Goal: Information Seeking & Learning: Find specific fact

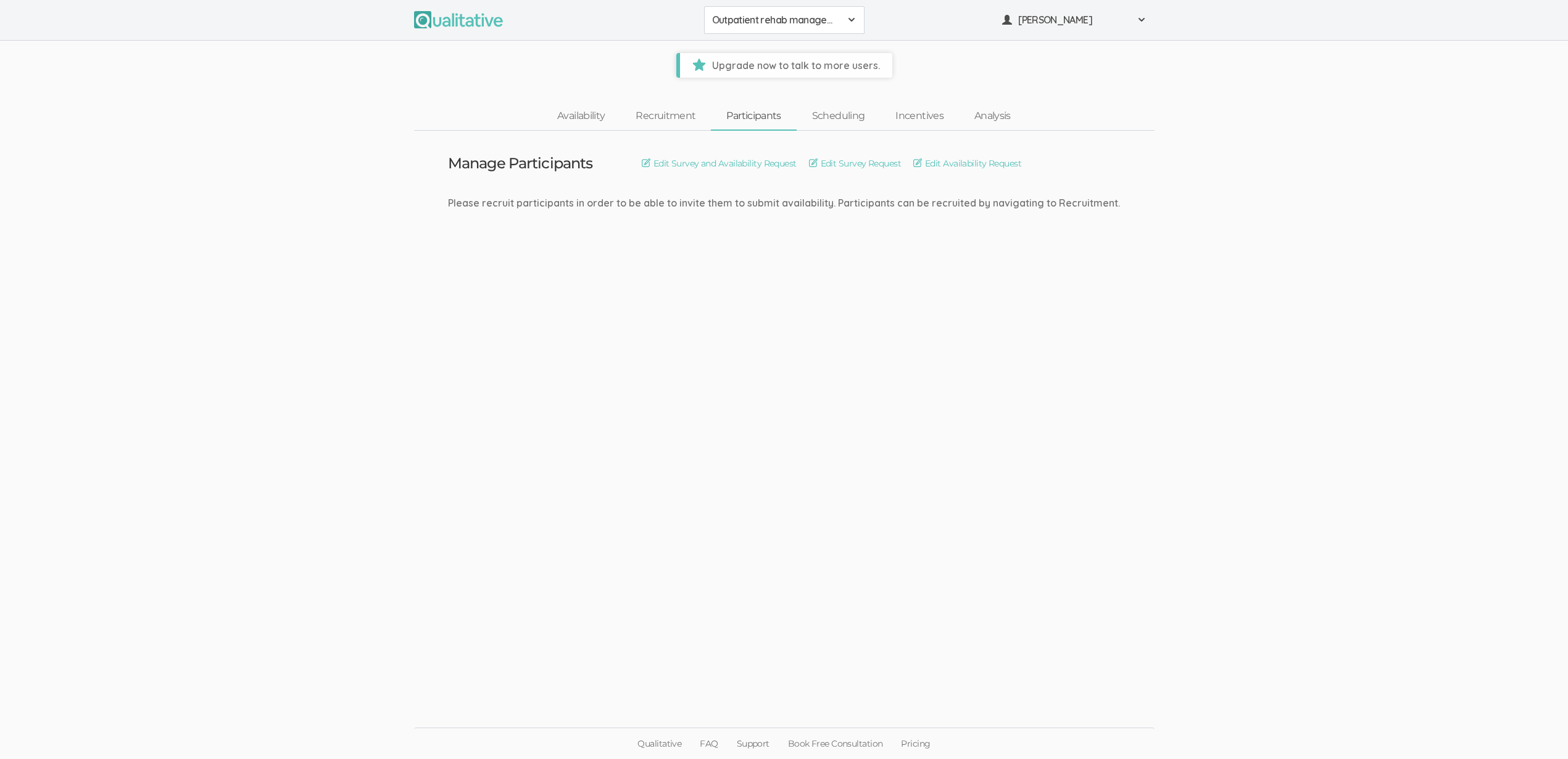
click at [192, 251] on ui-view "Manage Participants Edit Survey and Availability Request Edit Survey Request Ed…" at bounding box center [784, 398] width 1568 height 536
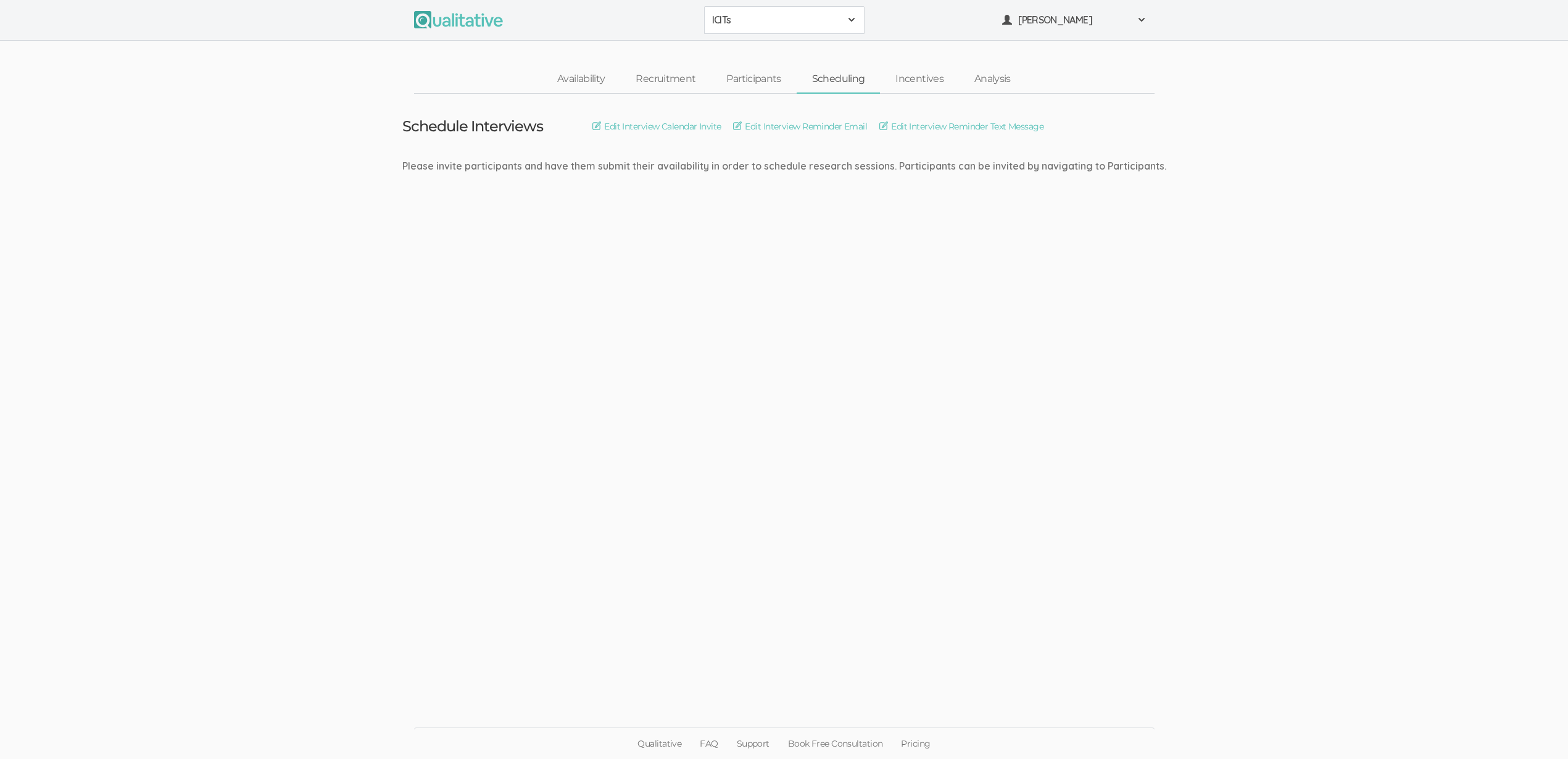
click at [803, 23] on span "ICITs" at bounding box center [776, 20] width 128 height 14
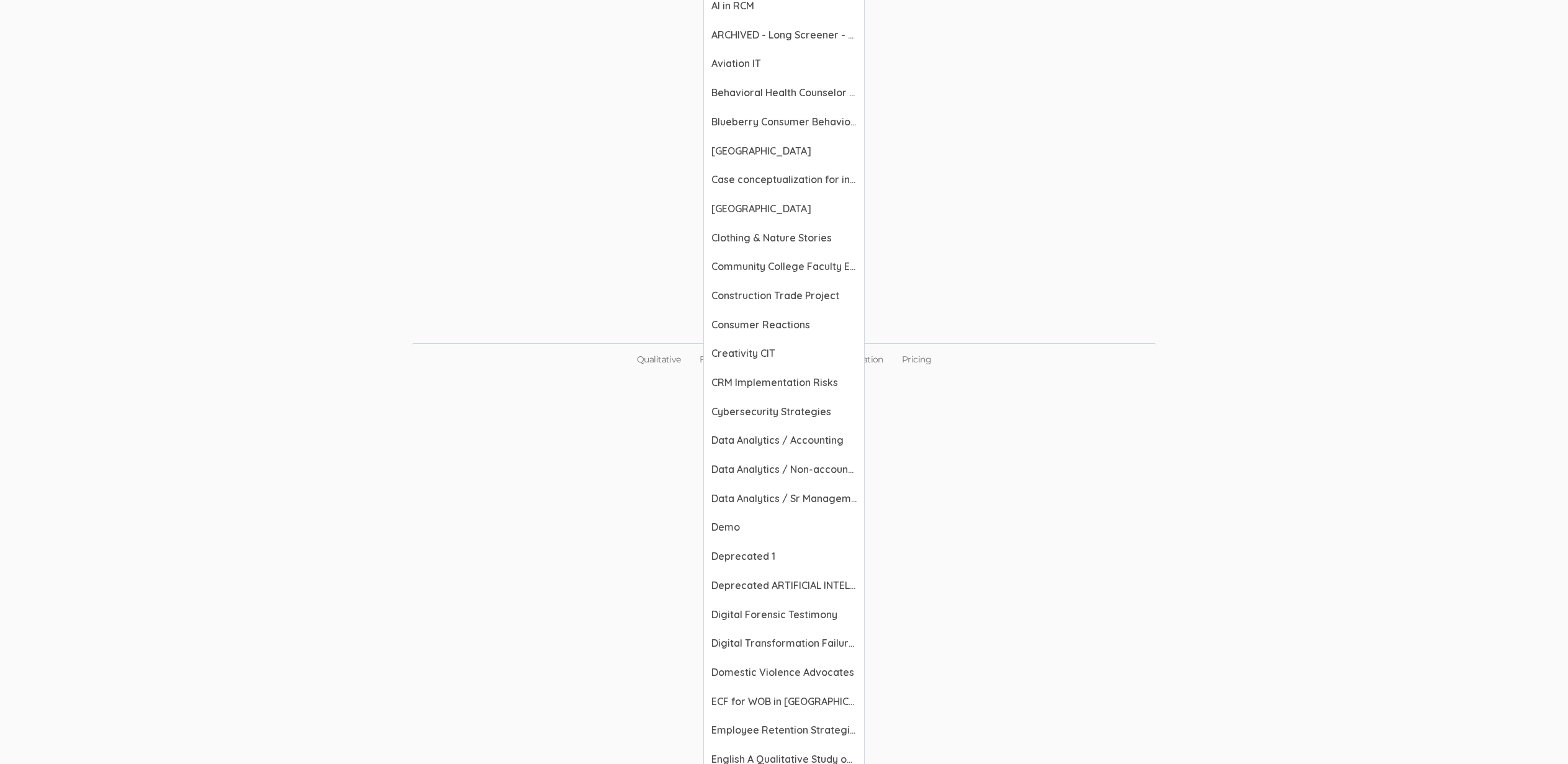
scroll to position [302, 0]
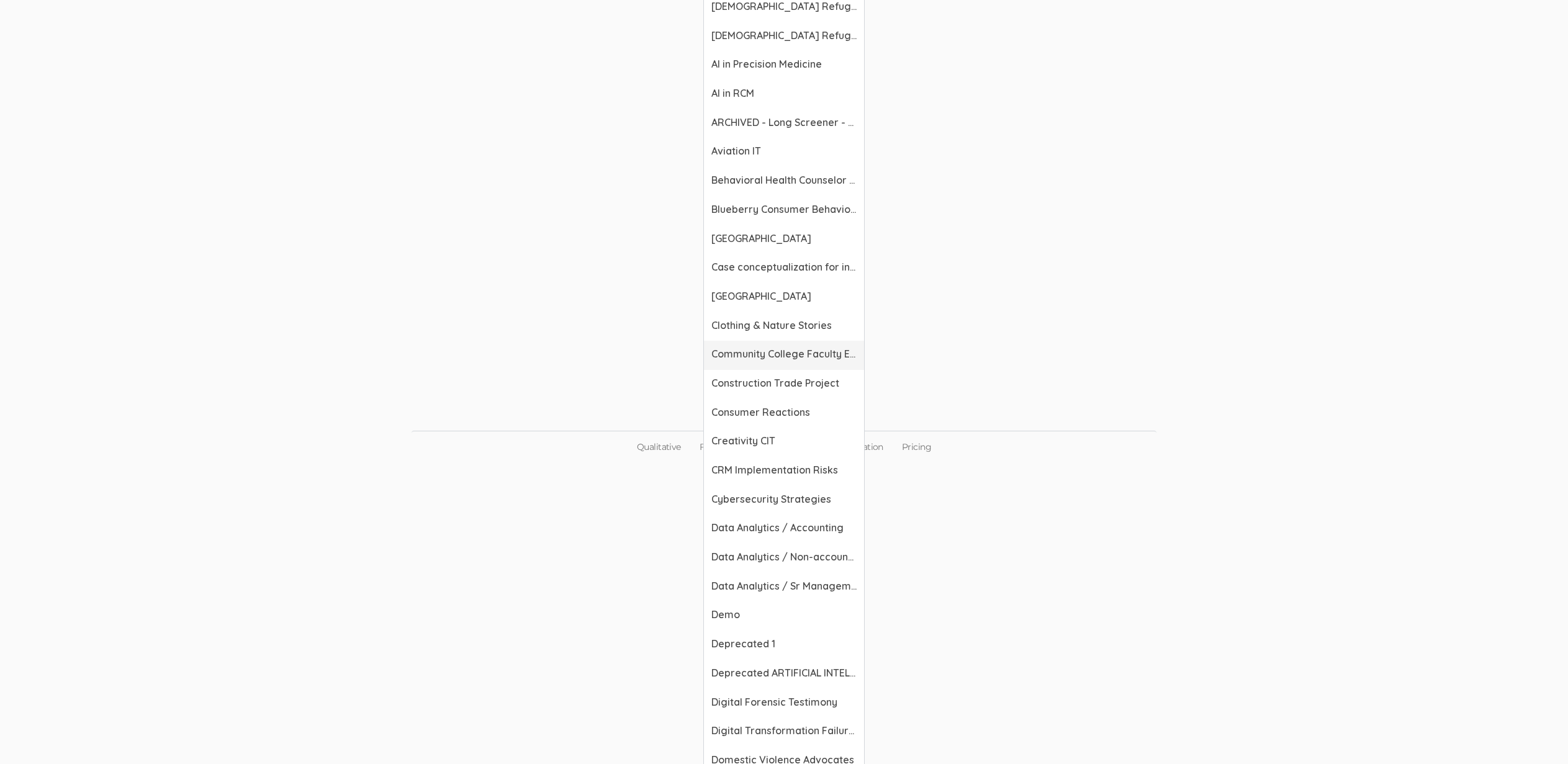
click at [768, 354] on span "Community College Faculty Experiences" at bounding box center [783, 354] width 145 height 14
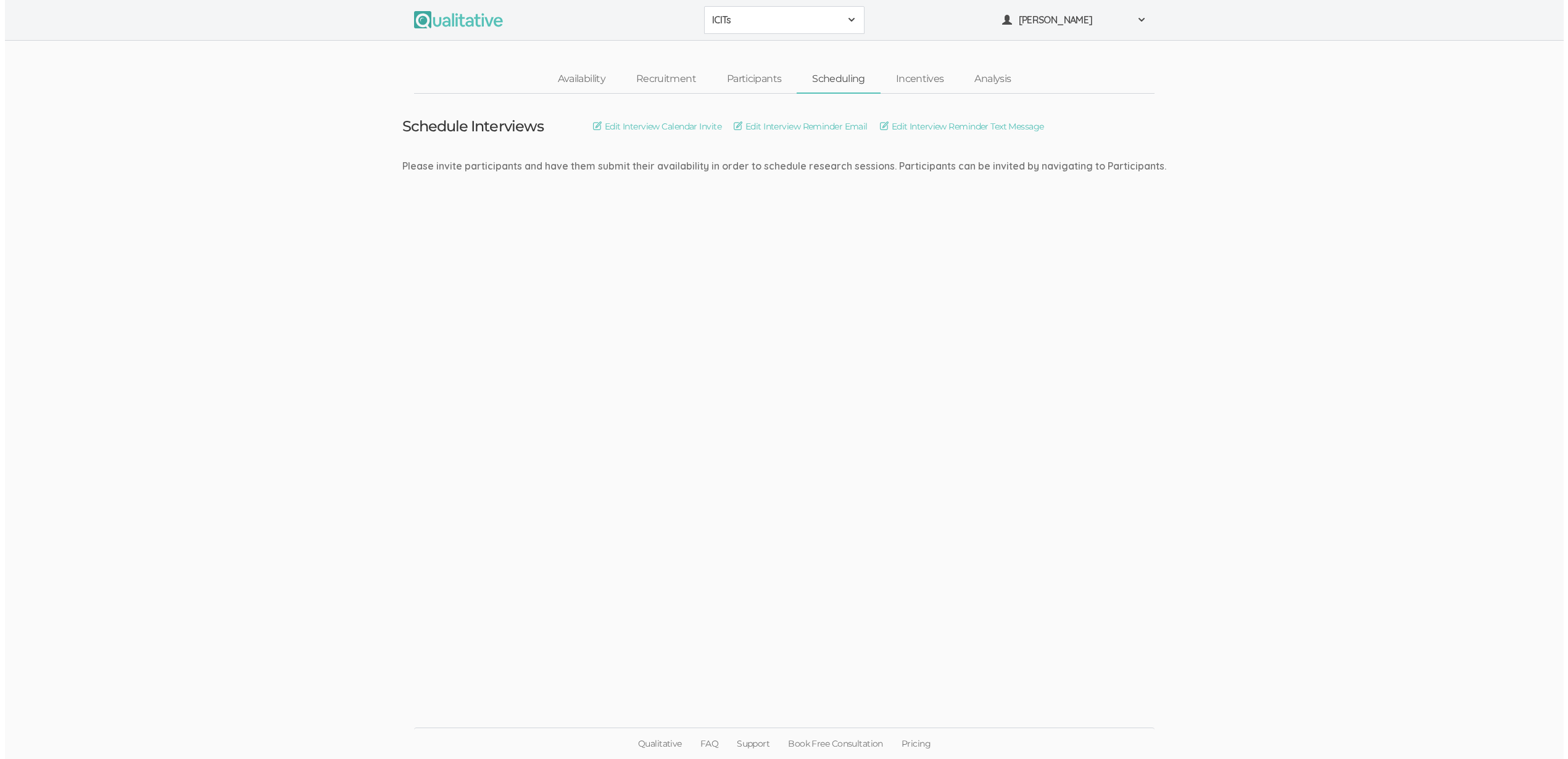
scroll to position [0, 0]
click at [760, 452] on ui-view "Schedule Interviews Edit Interview Calendar Invite Edit Interview Reminder Emai…" at bounding box center [784, 380] width 1568 height 573
click at [651, 405] on ui-view "Schedule Interviews Edit Interview Calendar Invite Edit Interview Reminder Emai…" at bounding box center [784, 380] width 1568 height 573
click at [208, 314] on ui-view "Schedule Interviews Edit Interview Calendar Invite Edit Interview Reminder Emai…" at bounding box center [784, 380] width 1568 height 573
click at [395, 526] on ui-view "Schedule Interviews Edit Interview Calendar Invite Edit Interview Reminder Emai…" at bounding box center [784, 380] width 1568 height 573
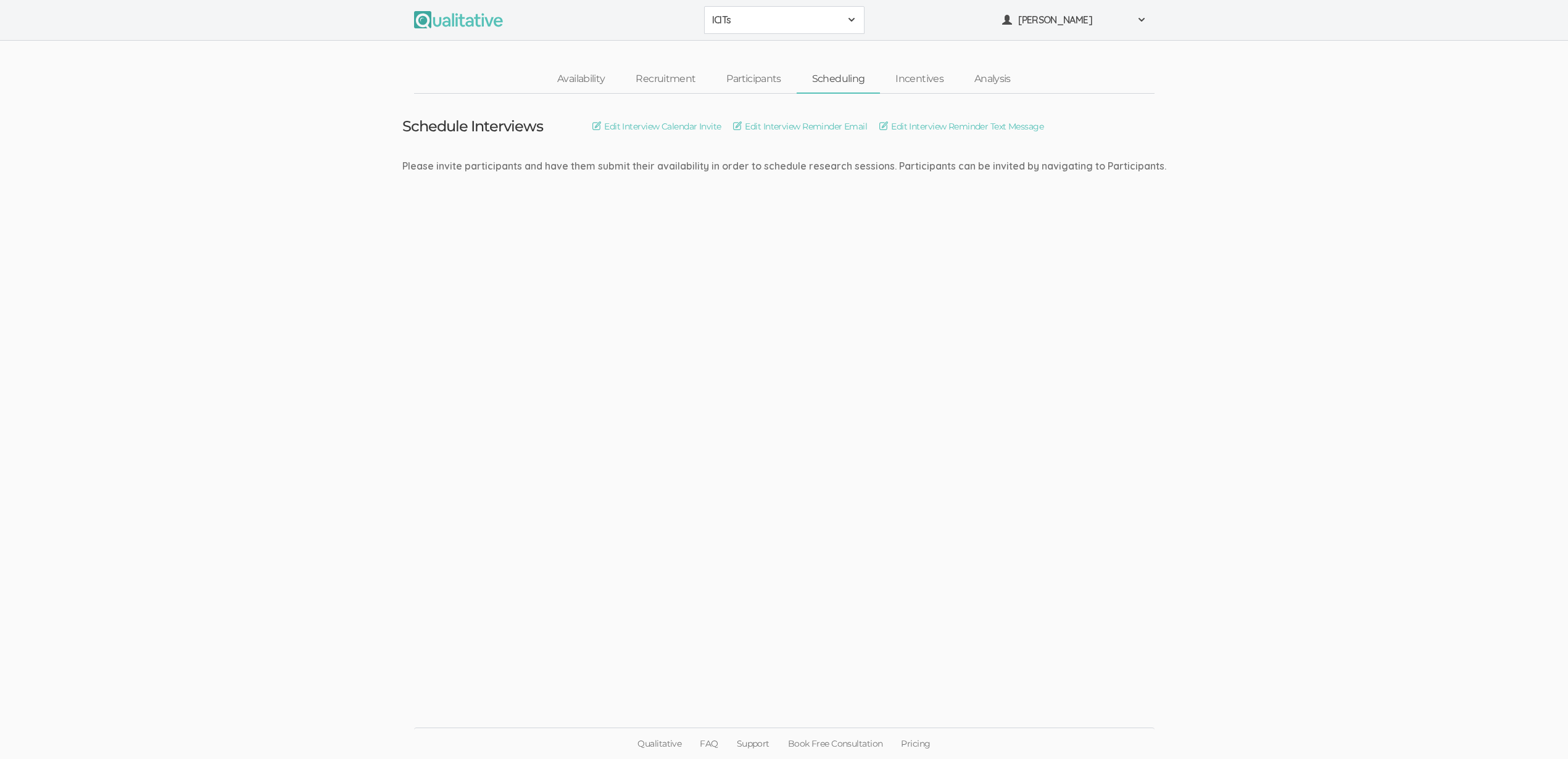
click at [732, 334] on ui-view "Schedule Interviews Edit Interview Calendar Invite Edit Interview Reminder Emai…" at bounding box center [784, 380] width 1568 height 573
click at [780, 246] on ui-view "Schedule Interviews Edit Interview Calendar Invite Edit Interview Reminder Emai…" at bounding box center [784, 380] width 1568 height 573
click at [647, 285] on ui-view "Schedule Interviews Edit Interview Calendar Invite Edit Interview Reminder Emai…" at bounding box center [784, 380] width 1568 height 573
click at [414, 462] on ui-view "Schedule Interviews Edit Interview Calendar Invite Edit Interview Reminder Emai…" at bounding box center [784, 380] width 1568 height 573
click at [994, 75] on link "Analysis" at bounding box center [992, 79] width 67 height 26
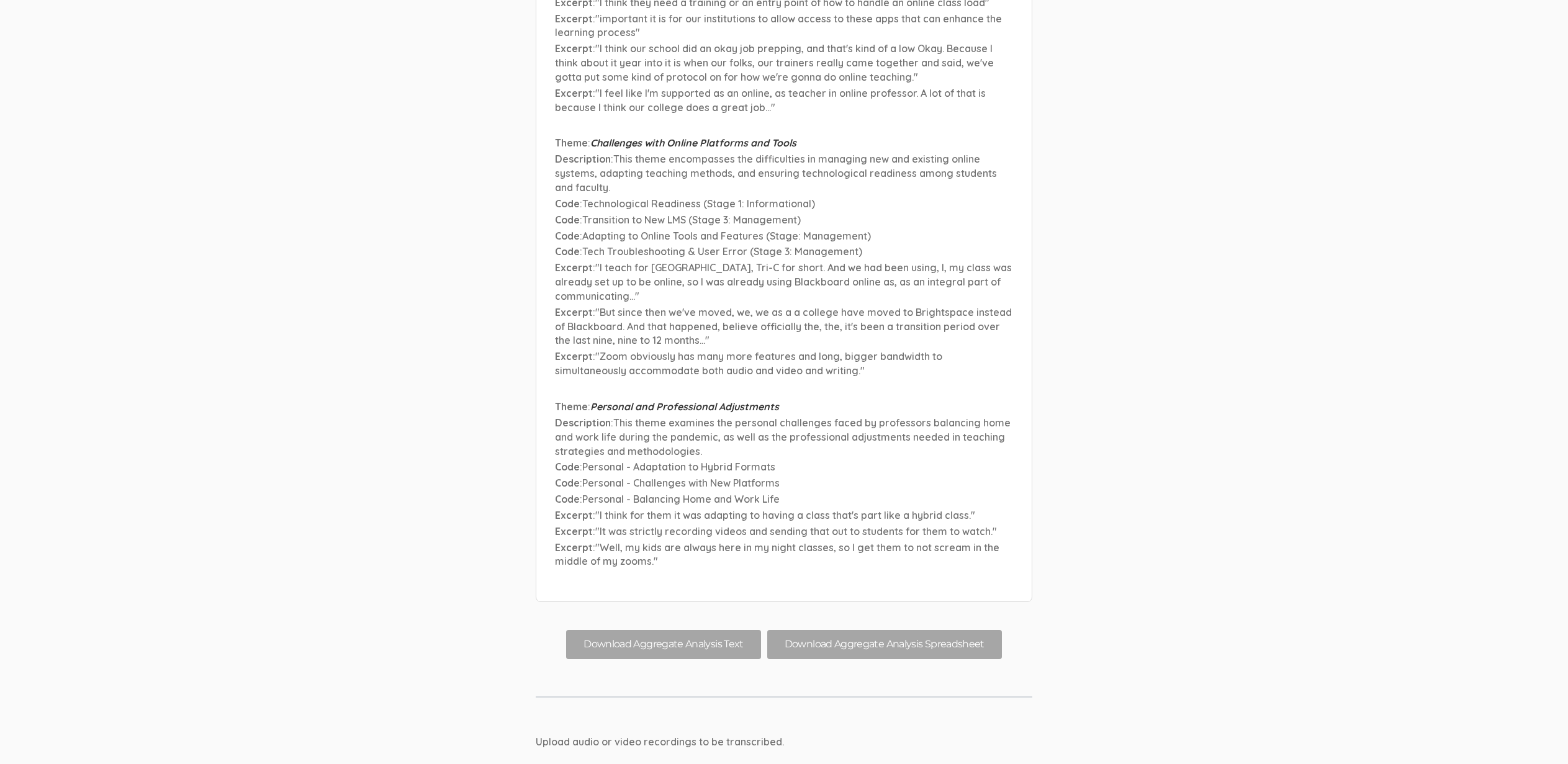
scroll to position [10853, 0]
click at [802, 627] on button "Download Aggregate Analysis Spreadsheet" at bounding box center [884, 642] width 235 height 29
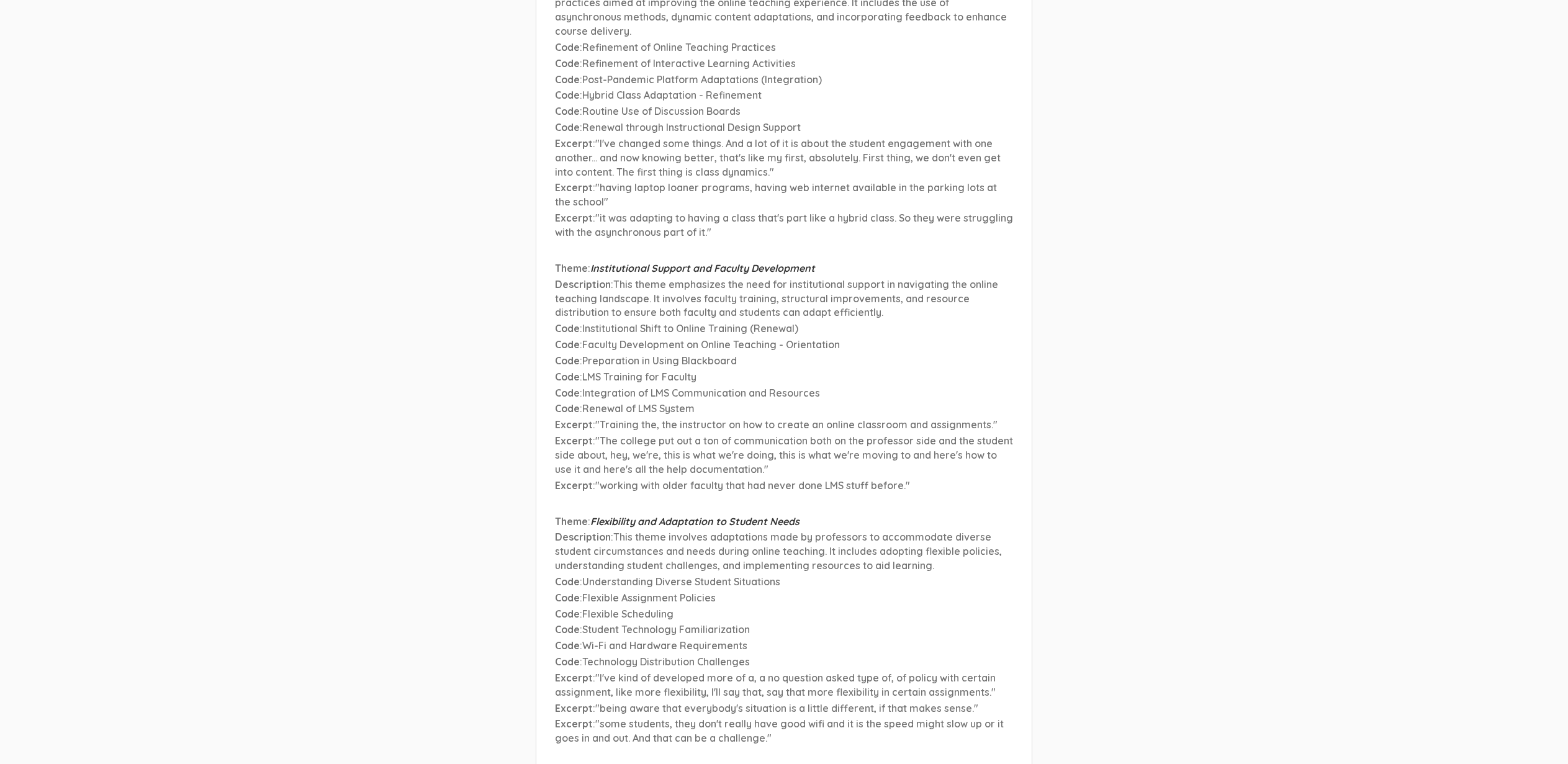
scroll to position [9180, 0]
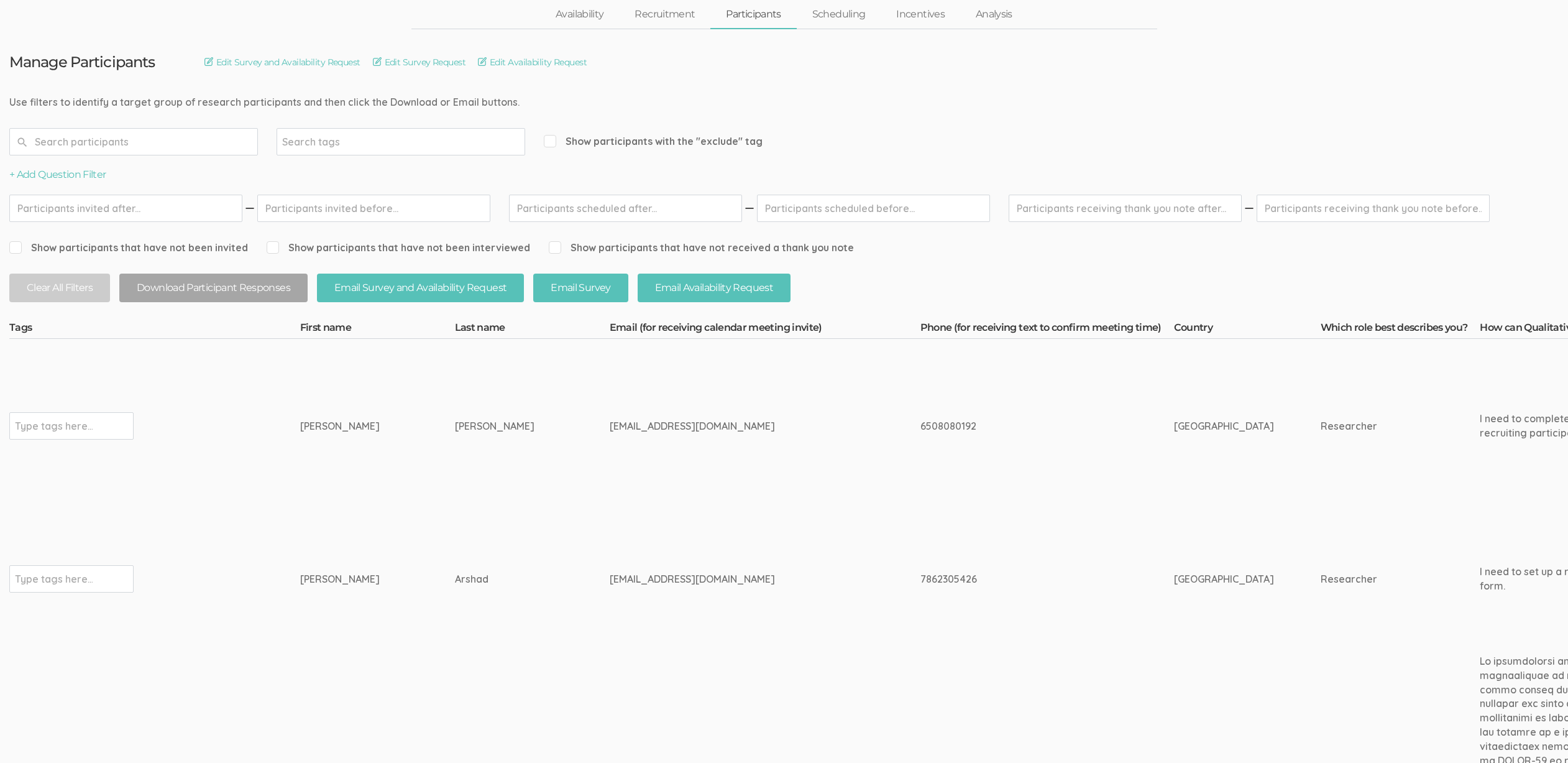
click at [610, 577] on div "irenearshad@hotmail.com" at bounding box center [742, 579] width 264 height 14
click at [610, 578] on div "irenearshad@hotmail.com" at bounding box center [742, 579] width 264 height 14
copy tr "irenearshad@hotmail.com"
click at [455, 622] on td "Arshad" at bounding box center [532, 579] width 155 height 132
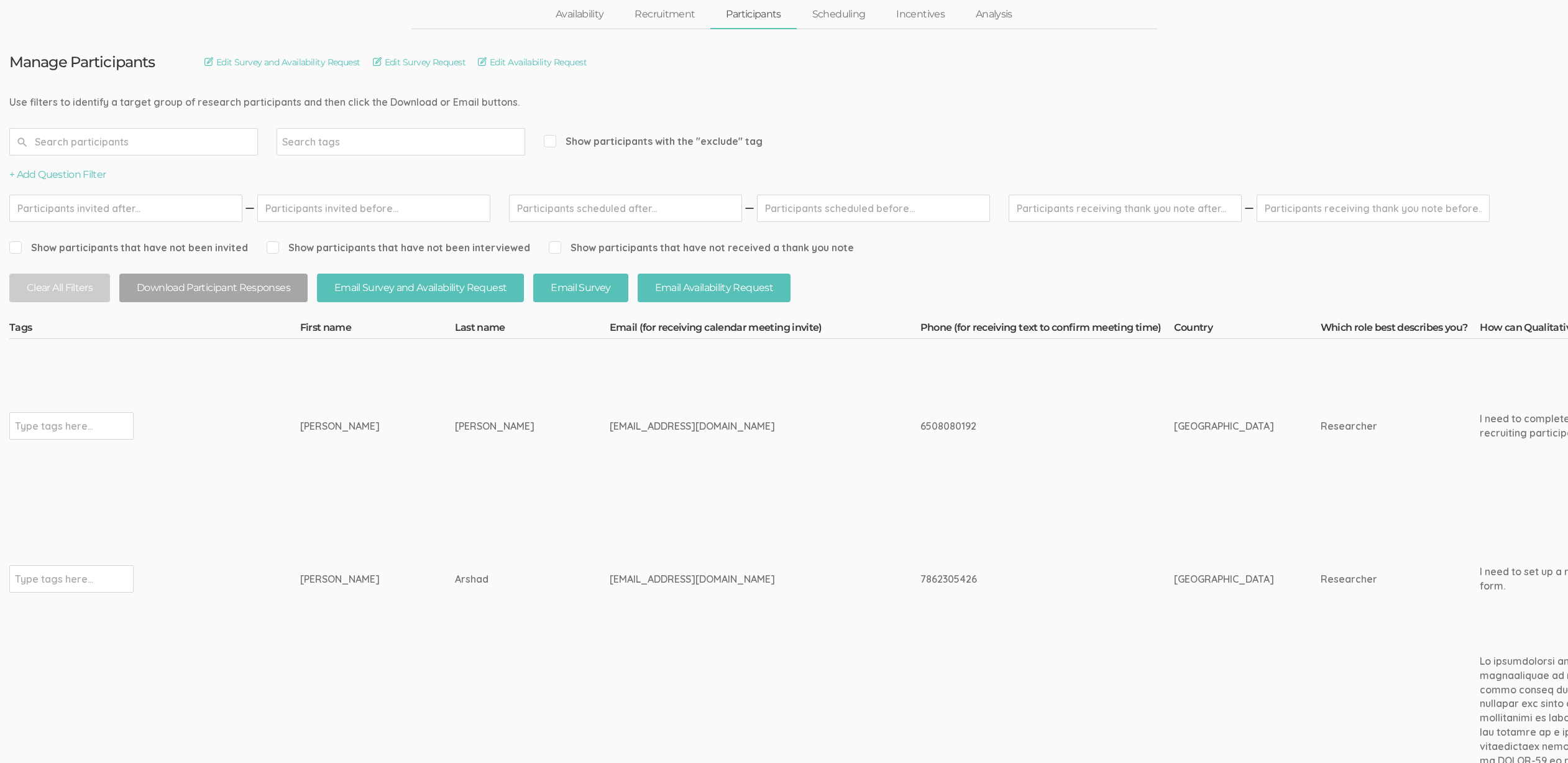
click at [392, 523] on td "Irene" at bounding box center [377, 579] width 155 height 132
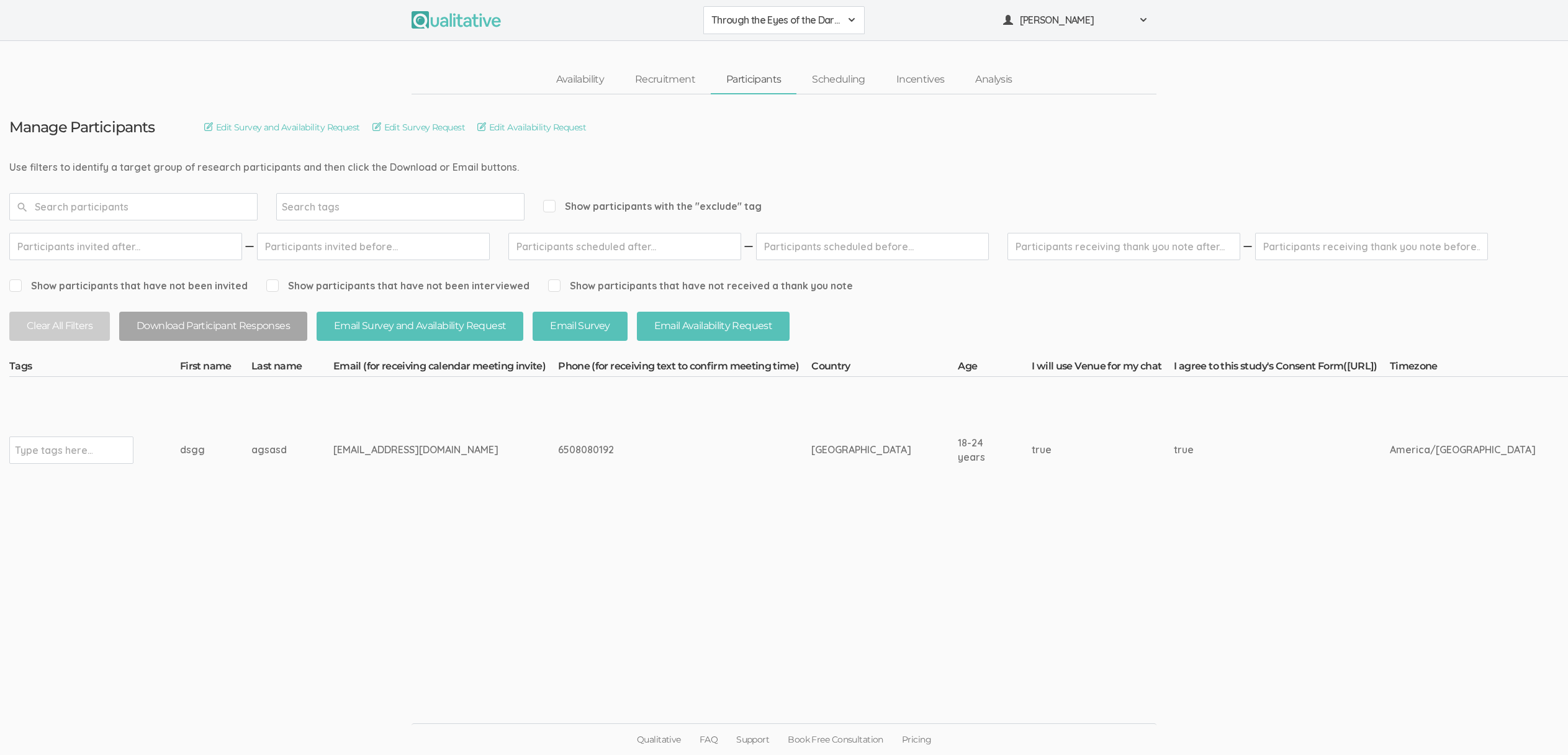
click at [432, 474] on td "ericahstarks@gmail.com" at bounding box center [446, 450] width 225 height 146
